Goal: Entertainment & Leisure: Consume media (video, audio)

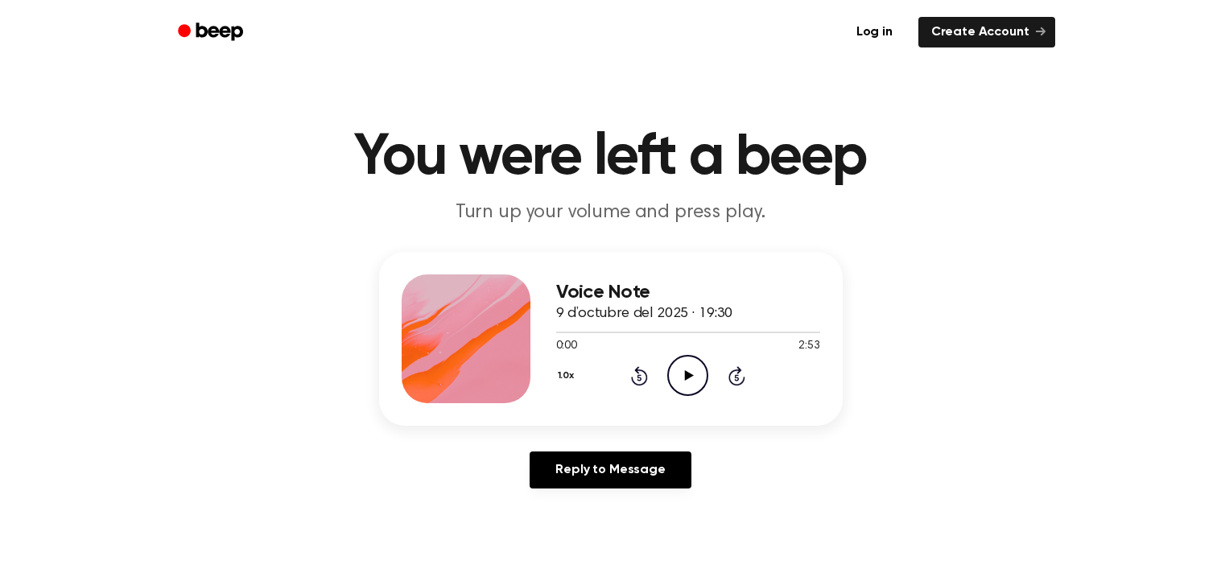
click at [673, 371] on icon "Play Audio" at bounding box center [687, 375] width 41 height 41
click at [689, 369] on icon "Pause Audio" at bounding box center [687, 375] width 41 height 41
click at [689, 369] on icon "Play Audio" at bounding box center [687, 375] width 41 height 41
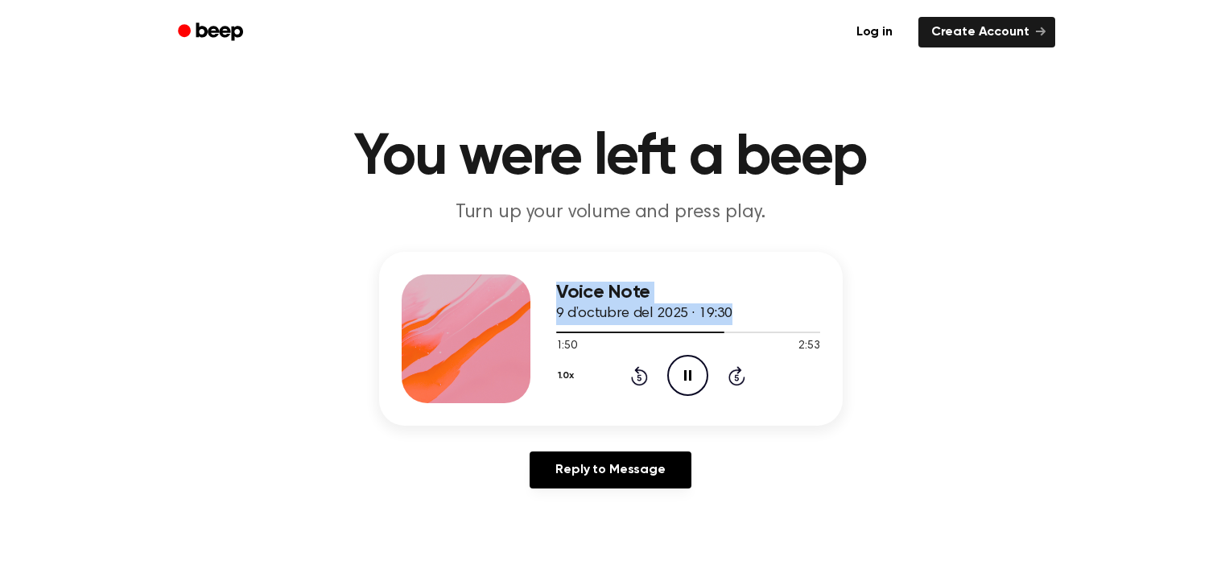
drag, startPoint x: 716, startPoint y: 334, endPoint x: 447, endPoint y: 336, distance: 268.8
click at [447, 336] on div "Voice Note 9 d’octubre del 2025 · 19:30 1:50 2:53 Your browser does not support…" at bounding box center [610, 339] width 463 height 174
click at [589, 332] on div at bounding box center [641, 333] width 170 height 2
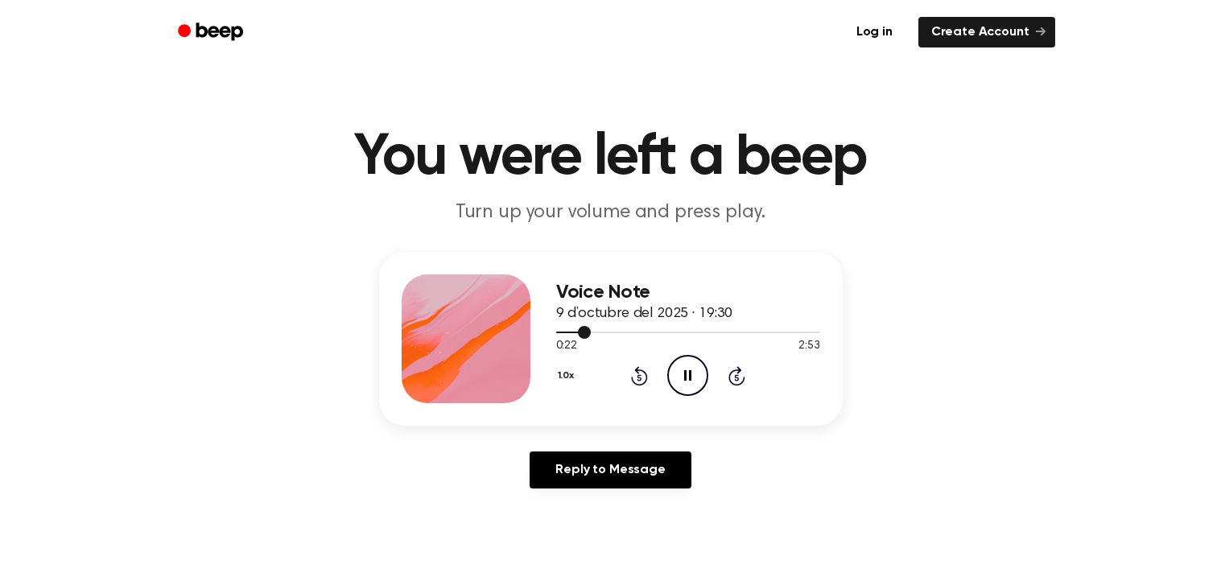
drag, startPoint x: 579, startPoint y: 334, endPoint x: 554, endPoint y: 336, distance: 25.0
click at [554, 336] on div "Voice Note 9 d’octubre del 2025 · 19:30 0:22 2:53 Your browser does not support…" at bounding box center [610, 339] width 463 height 174
click at [554, 336] on div "Voice Note 9 d’octubre del 2025 · 19:30 0:23 2:53 Your browser does not support…" at bounding box center [610, 339] width 463 height 174
click at [556, 332] on div at bounding box center [574, 333] width 36 height 2
click at [692, 363] on icon "Play Audio" at bounding box center [687, 375] width 41 height 41
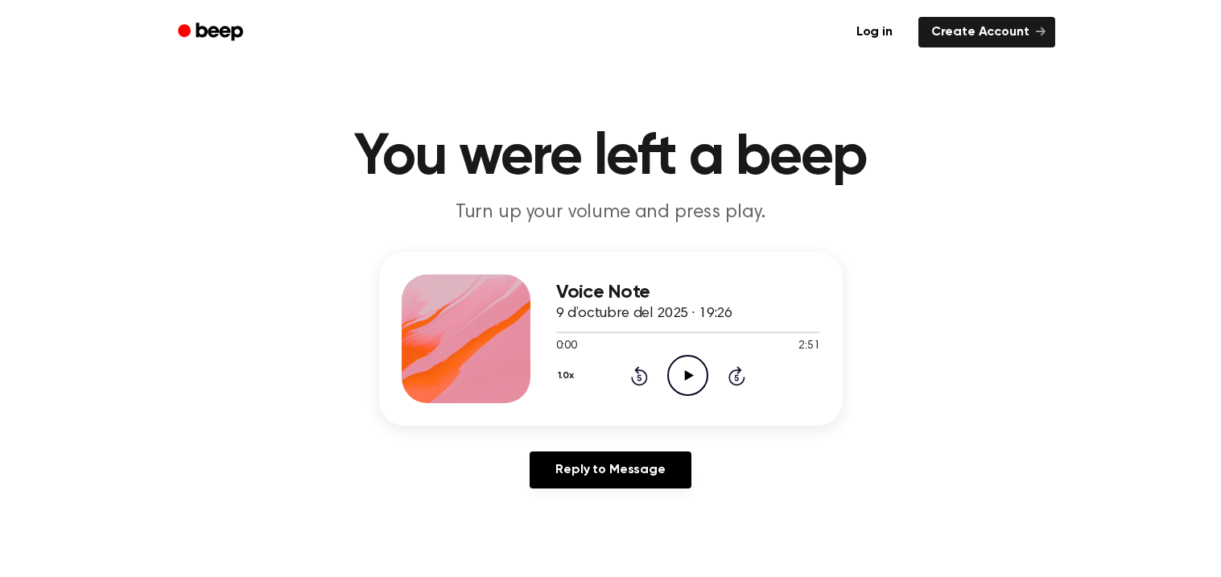
click at [686, 378] on icon at bounding box center [689, 375] width 9 height 10
